Goal: Information Seeking & Learning: Understand process/instructions

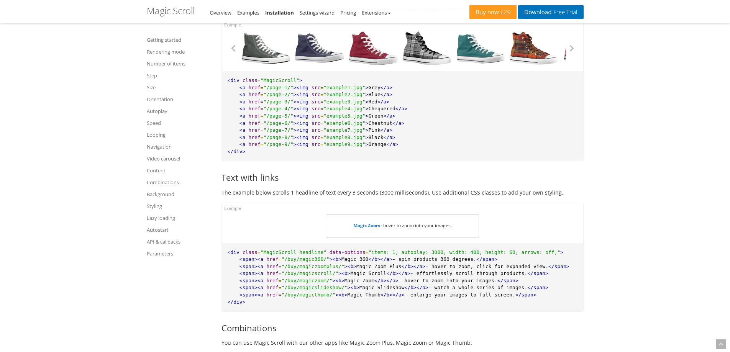
scroll to position [4392, 0]
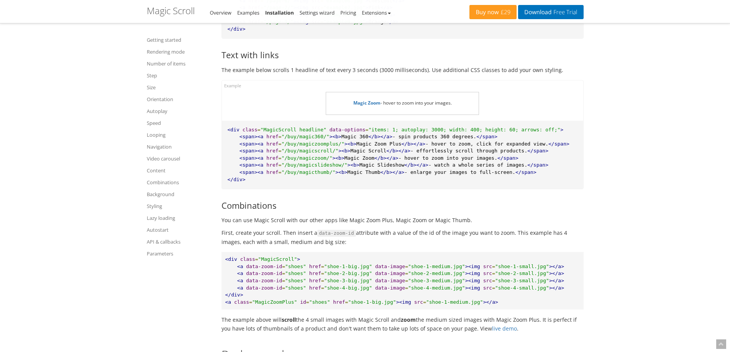
click at [392, 104] on span "Magic Zoom - hover to zoom into your images." at bounding box center [403, 103] width 99 height 7
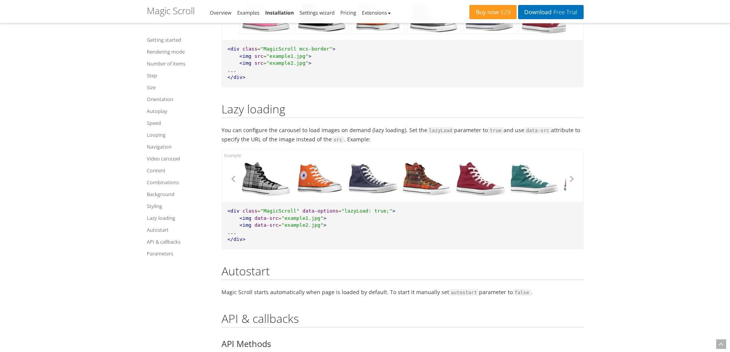
scroll to position [5389, 0]
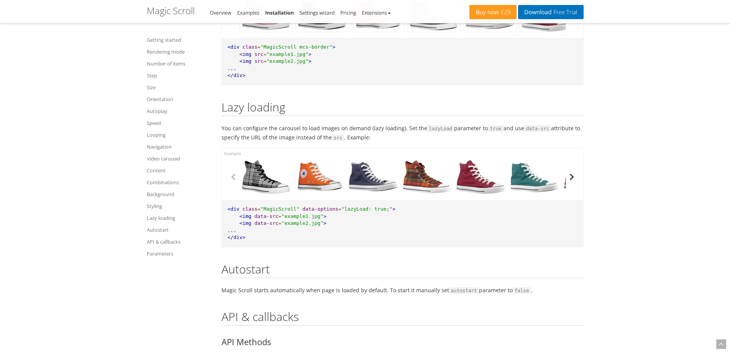
click at [573, 175] on button "button" at bounding box center [572, 177] width 12 height 12
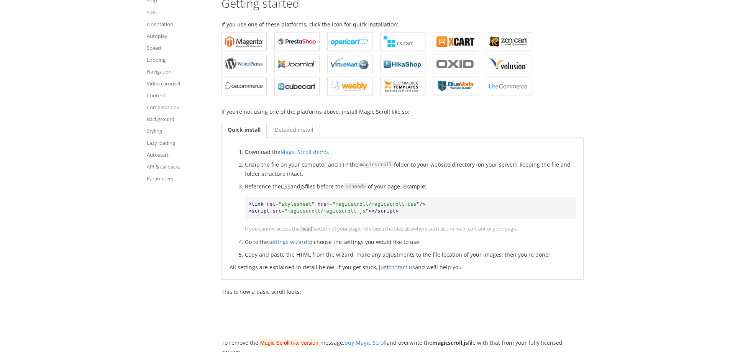
scroll to position [192, 0]
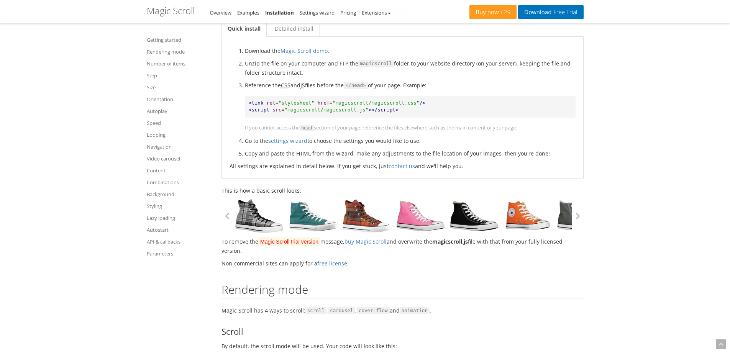
click at [258, 220] on link at bounding box center [260, 216] width 54 height 35
click at [579, 217] on button "button" at bounding box center [578, 216] width 12 height 12
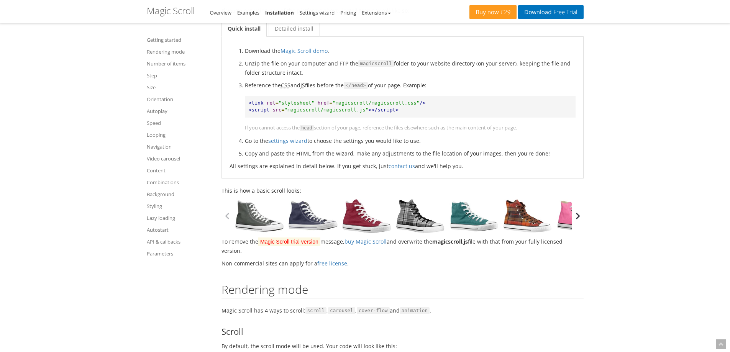
click at [579, 217] on button "button" at bounding box center [578, 216] width 12 height 12
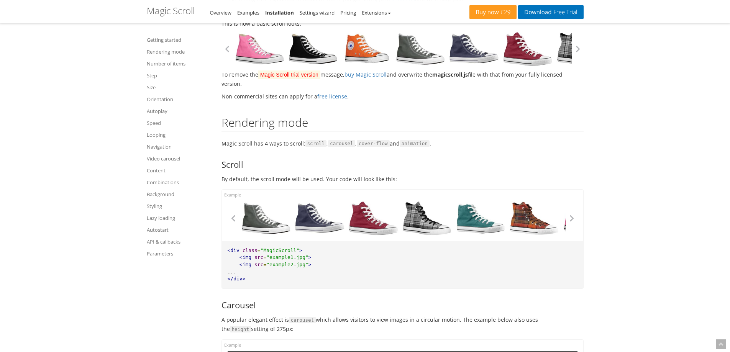
scroll to position [345, 0]
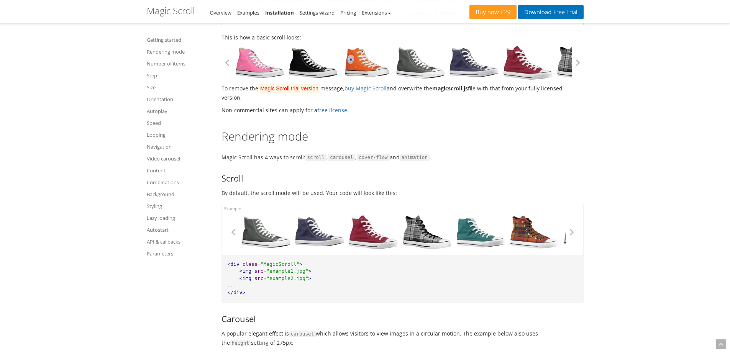
click at [362, 238] on div at bounding box center [374, 232] width 54 height 35
click at [571, 237] on button "button" at bounding box center [572, 233] width 12 height 12
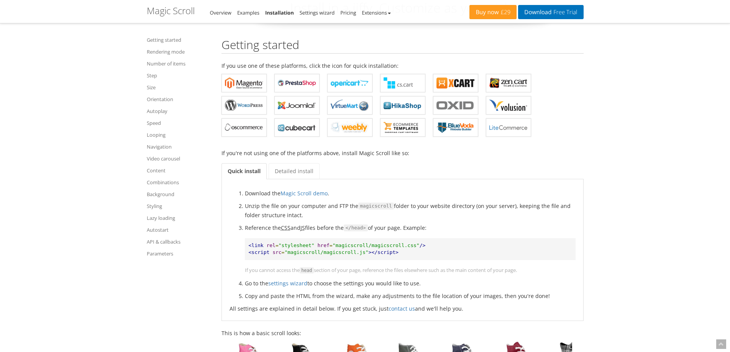
scroll to position [77, 0]
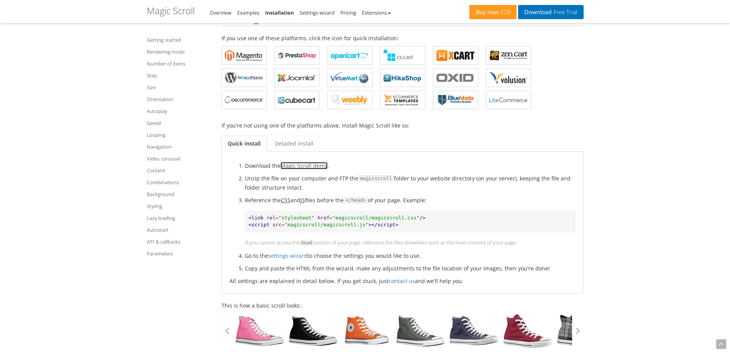
click at [305, 167] on link "Magic Scroll demo" at bounding box center [304, 165] width 47 height 7
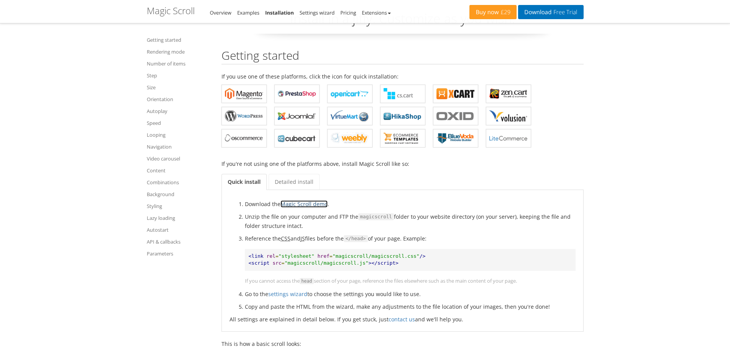
scroll to position [0, 0]
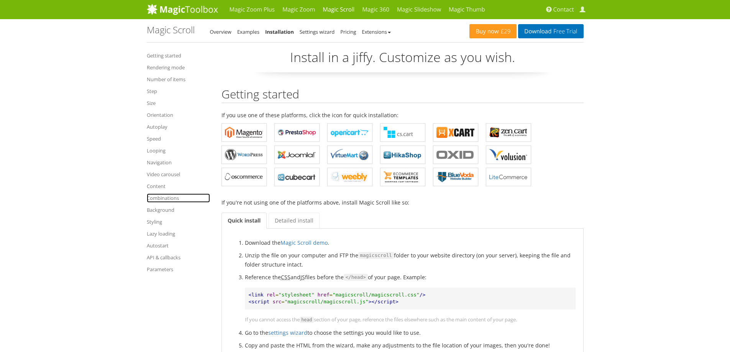
click at [169, 198] on link "Combinations" at bounding box center [178, 198] width 63 height 9
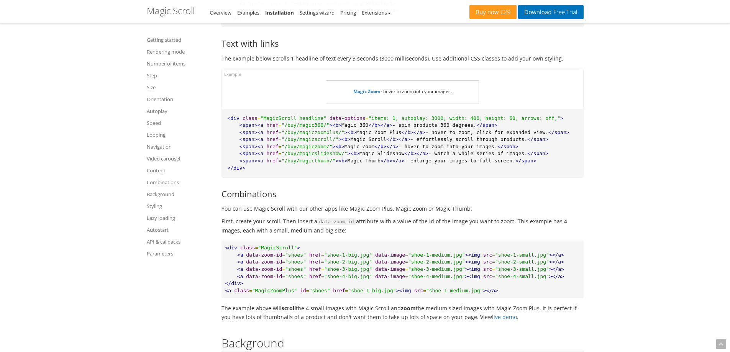
scroll to position [4438, 0]
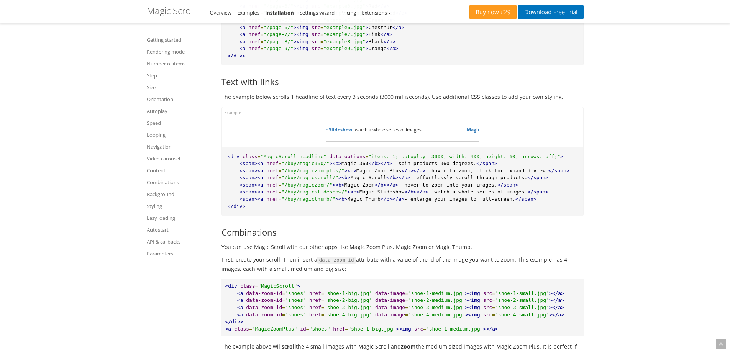
drag, startPoint x: 445, startPoint y: 133, endPoint x: 174, endPoint y: 137, distance: 271.5
click at [372, 131] on strong "Magic 360" at bounding box center [372, 130] width 23 height 7
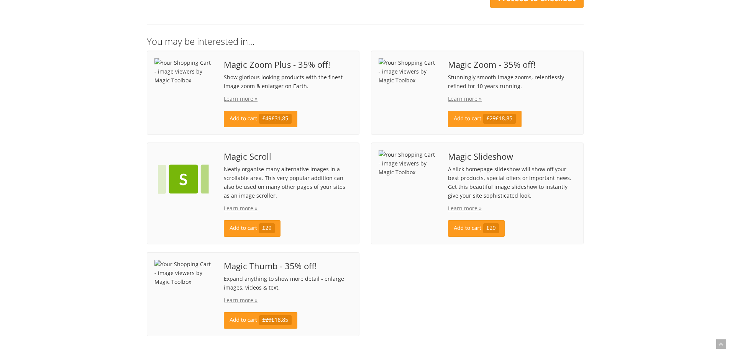
scroll to position [44, 0]
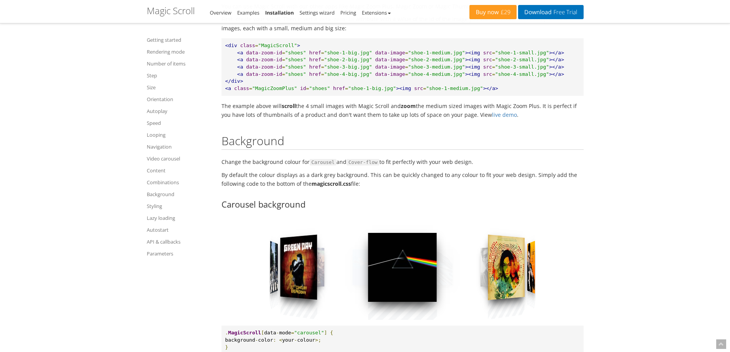
scroll to position [4438, 0]
